Goal: Information Seeking & Learning: Learn about a topic

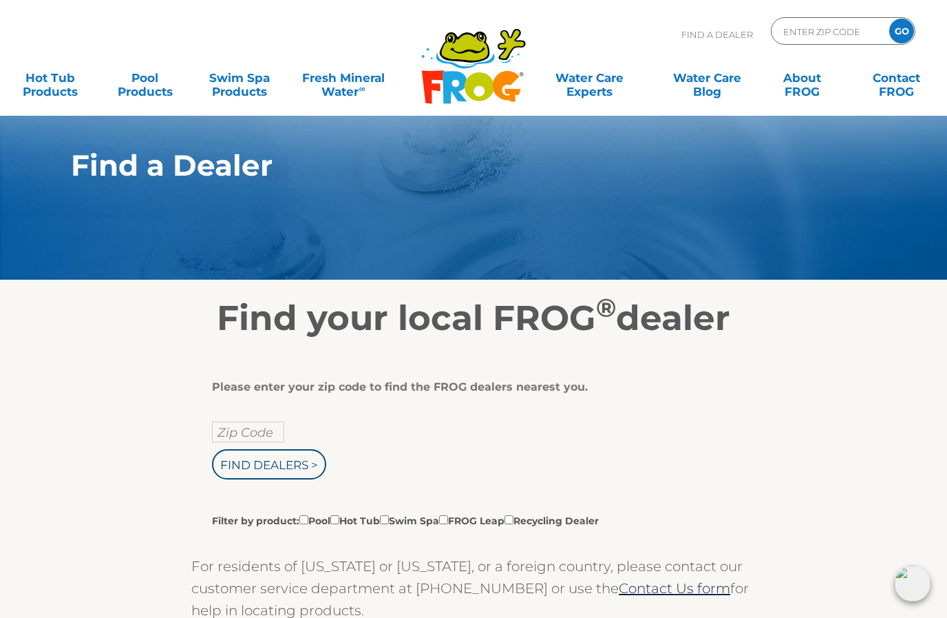
click at [254, 428] on input "Zip Code" at bounding box center [248, 431] width 72 height 21
type input "Zip Code"
click at [257, 433] on input "text" at bounding box center [248, 431] width 72 height 21
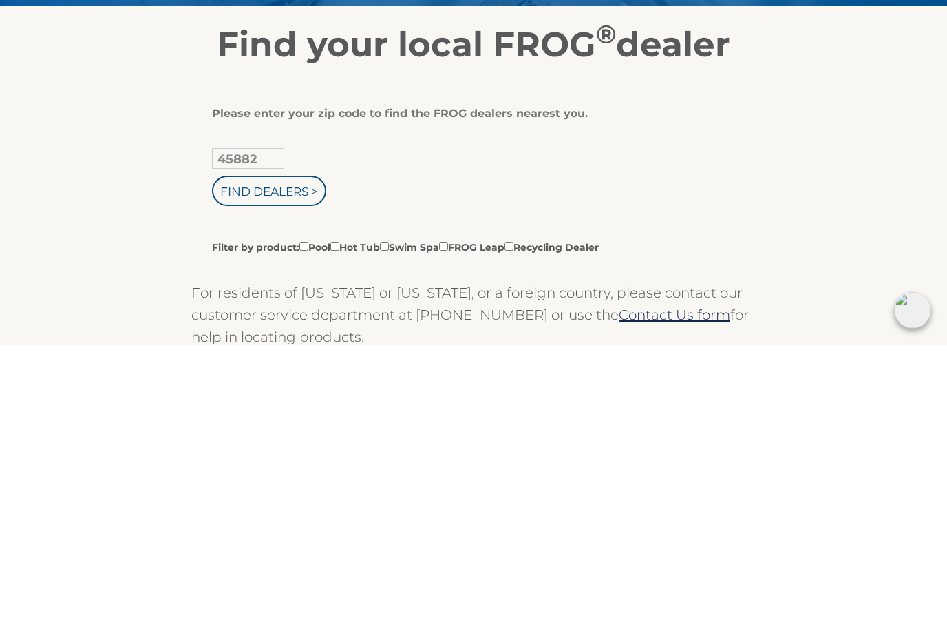
type input "45882"
click at [277, 449] on input "Find Dealers >" at bounding box center [269, 464] width 114 height 30
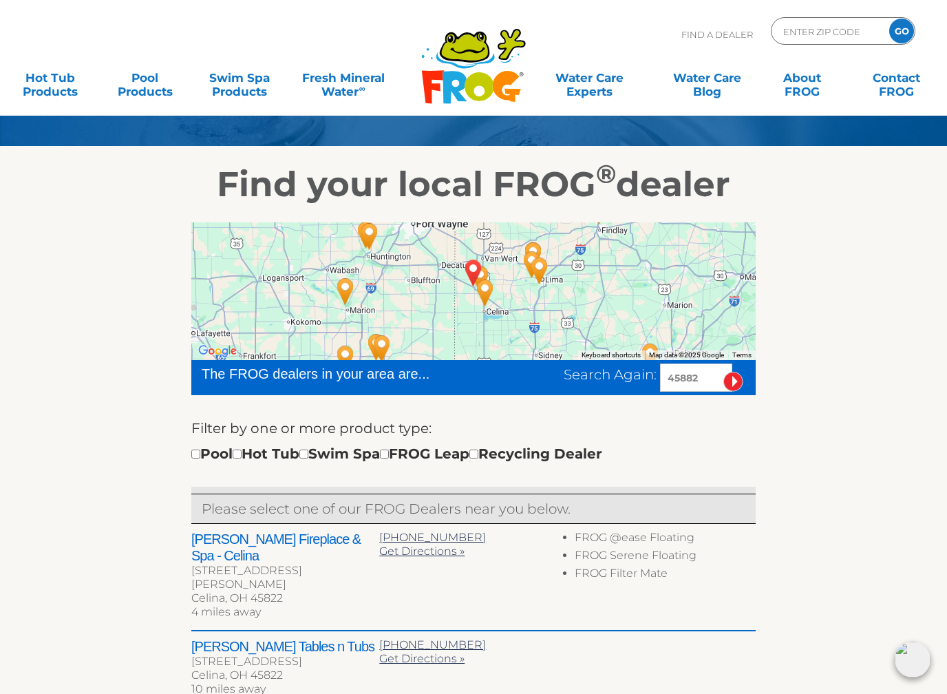
scroll to position [145, 0]
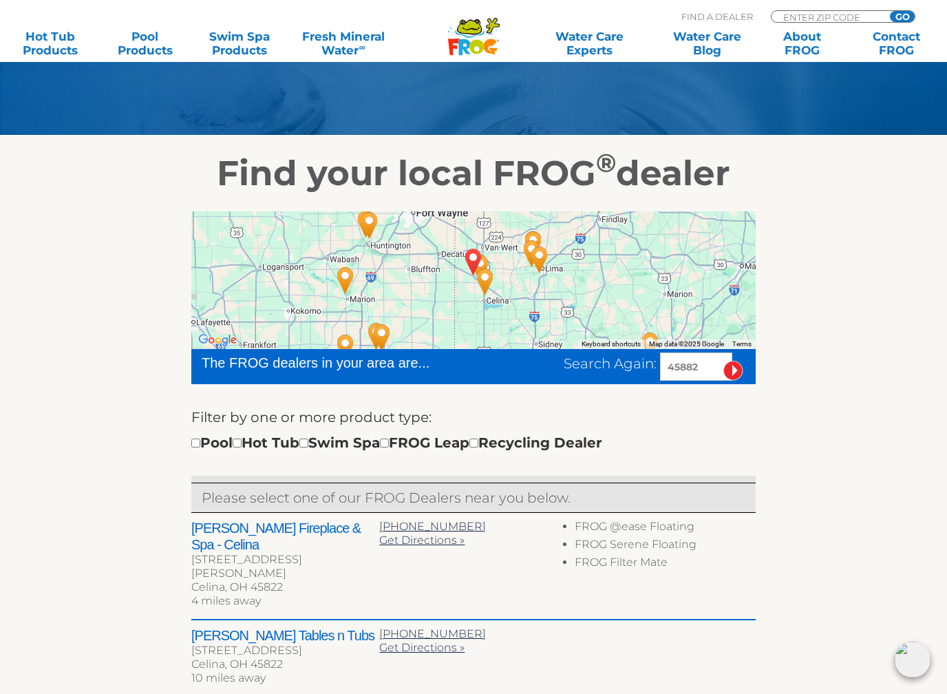
click at [242, 445] on input "checkbox" at bounding box center [237, 443] width 9 height 9
checkbox input "true"
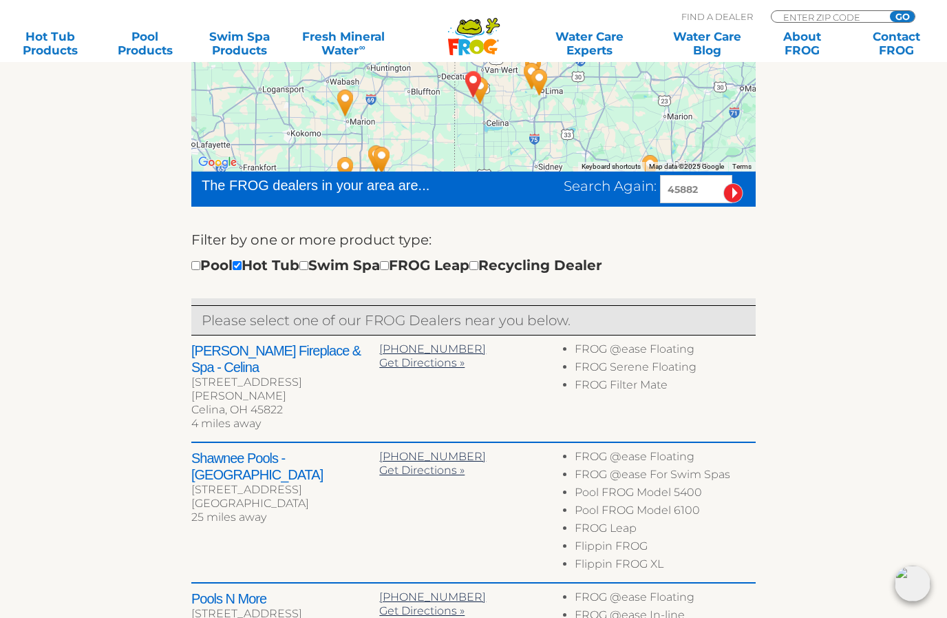
scroll to position [321, 0]
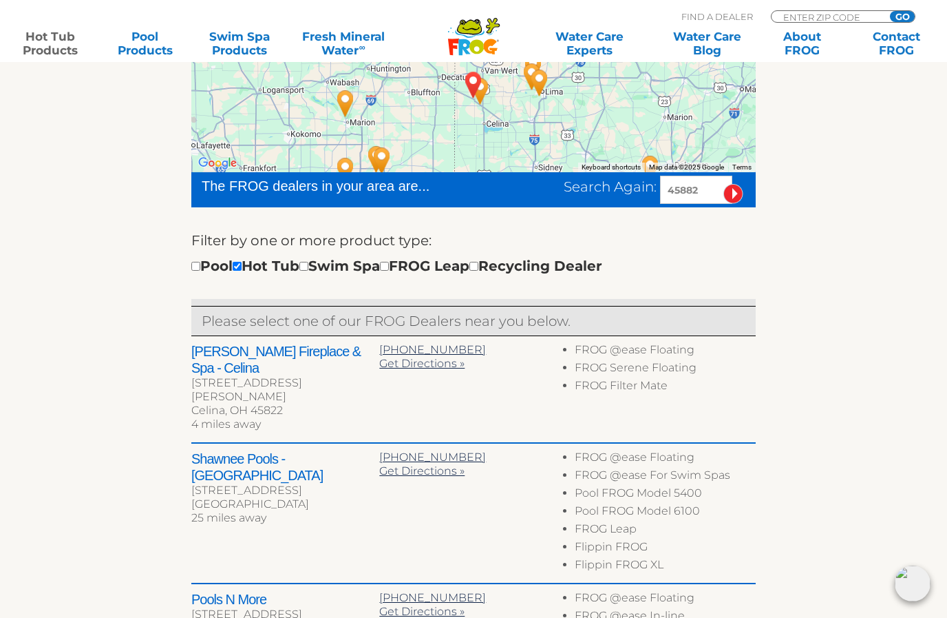
click at [46, 41] on link "Hot Tub Products" at bounding box center [51, 44] width 74 height 28
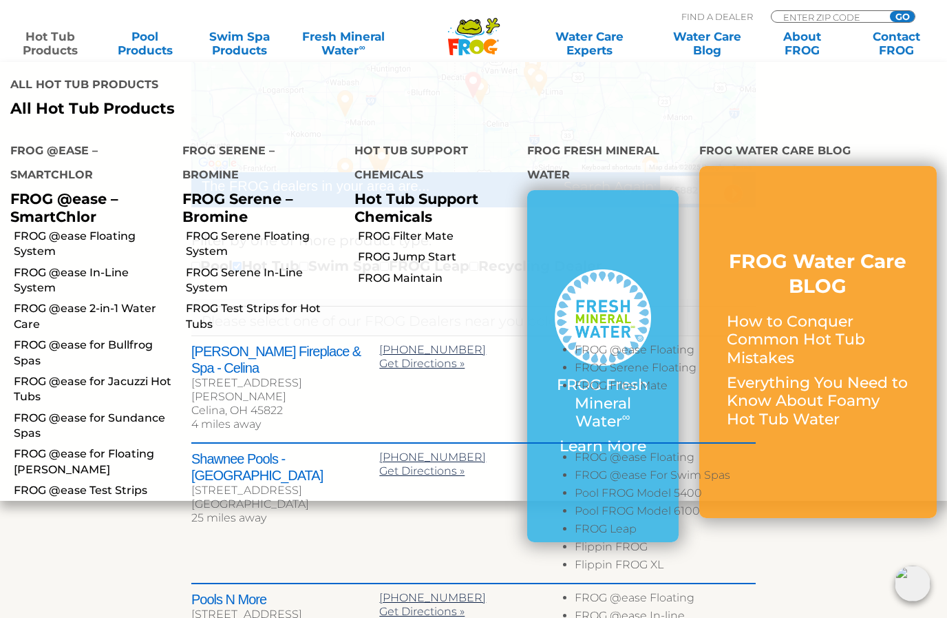
click at [100, 229] on link "FROG @ease Floating System" at bounding box center [93, 244] width 158 height 31
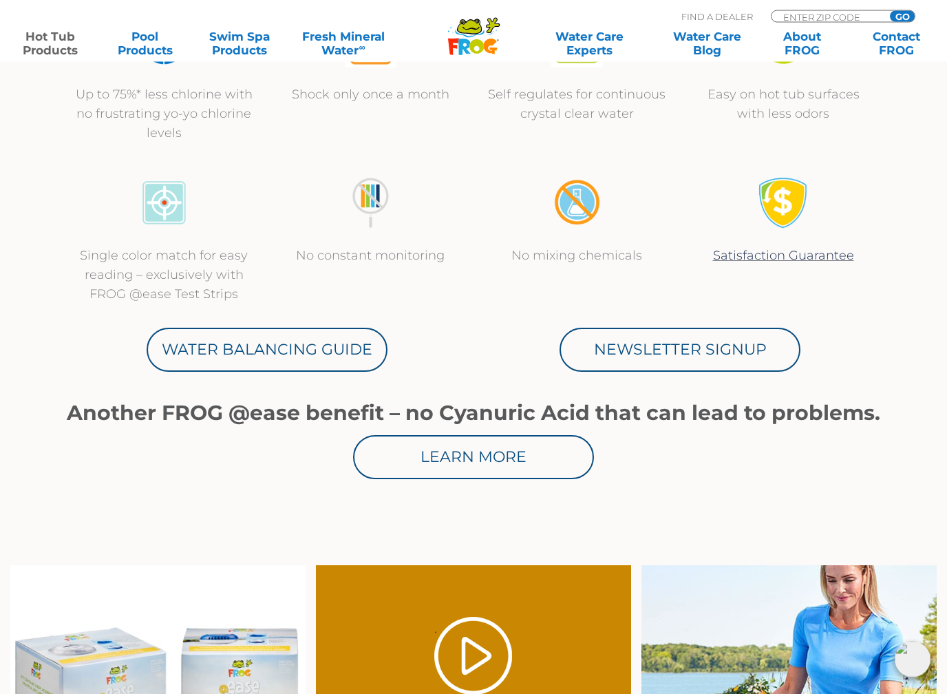
scroll to position [569, 0]
